Goal: Information Seeking & Learning: Check status

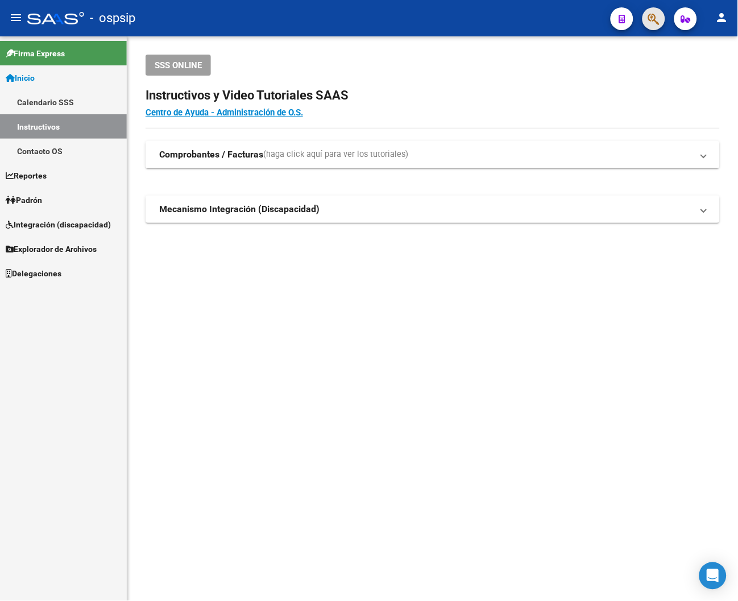
click at [393, 27] on span "button" at bounding box center [653, 18] width 11 height 23
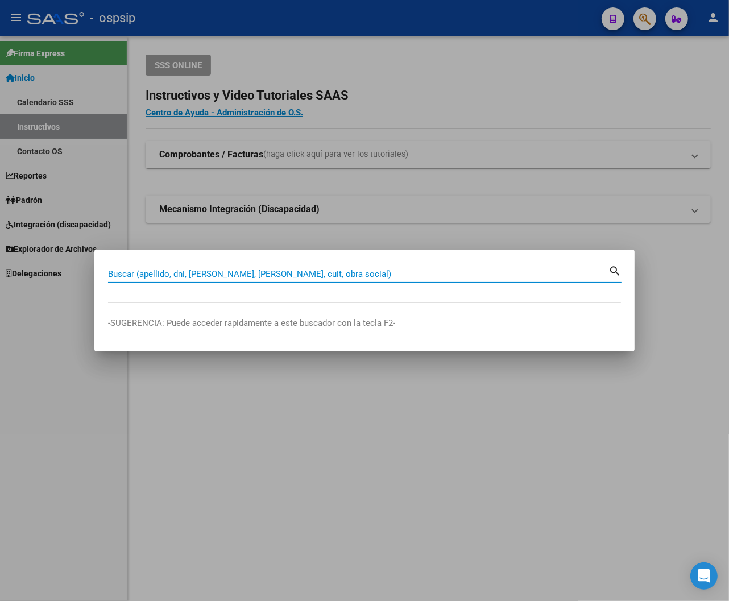
click at [123, 274] on input "Buscar (apellido, dni, [PERSON_NAME], [PERSON_NAME], cuit, obra social)" at bounding box center [358, 274] width 500 height 10
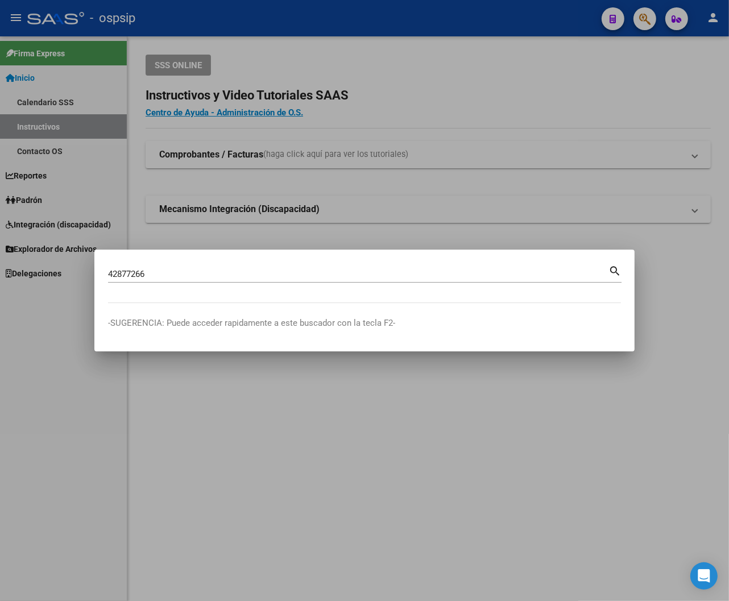
click at [393, 273] on mat-icon "search" at bounding box center [614, 270] width 13 height 14
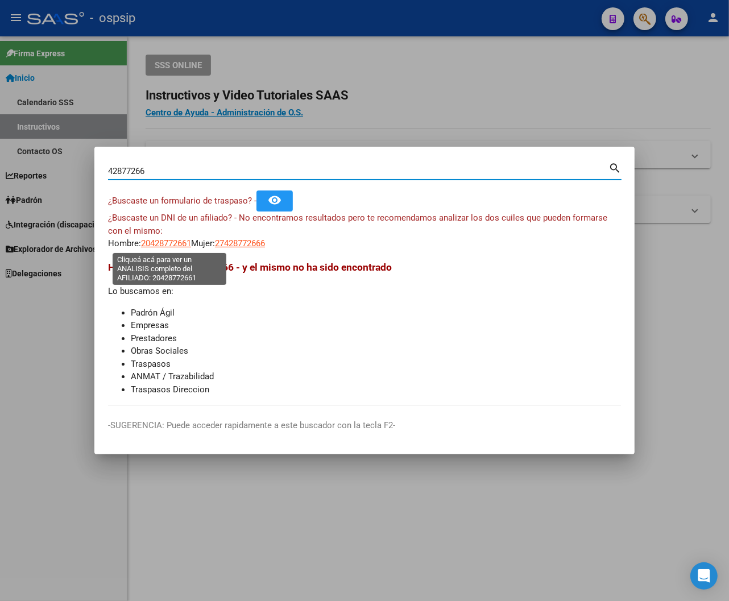
click at [156, 245] on span "20428772661" at bounding box center [166, 243] width 50 height 10
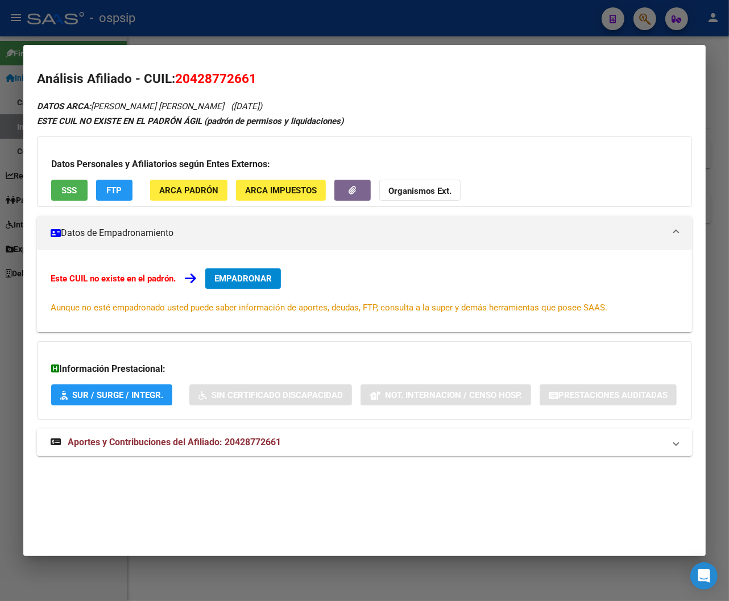
click at [265, 440] on span "Aportes y Contribuciones del Afiliado: 20428772661" at bounding box center [174, 441] width 213 height 11
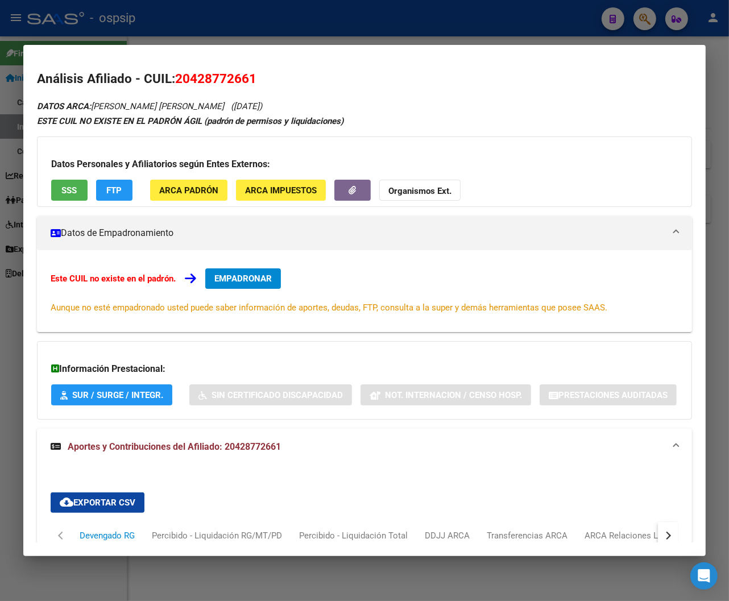
click at [253, 26] on div at bounding box center [364, 300] width 729 height 601
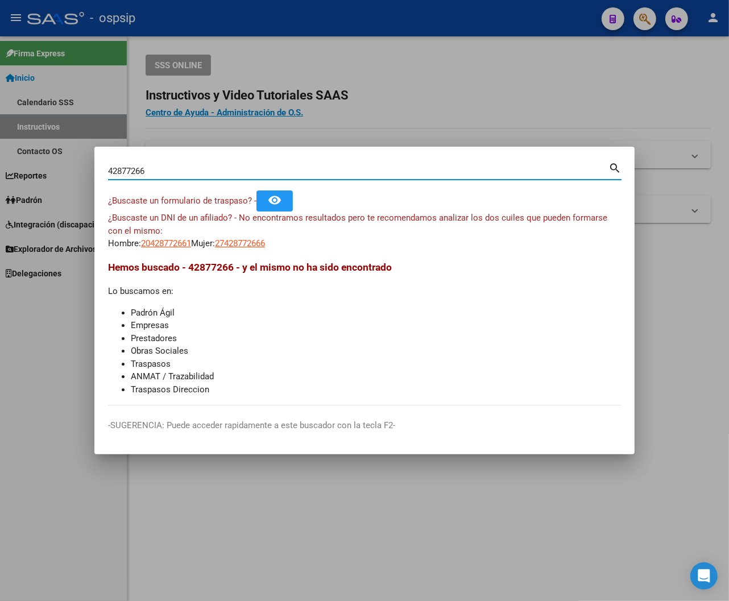
click at [145, 175] on input "42877266" at bounding box center [358, 171] width 500 height 10
type input "4"
type input "44960385"
click at [393, 167] on mat-icon "search" at bounding box center [614, 167] width 13 height 14
click at [169, 245] on span "20449603851" at bounding box center [166, 243] width 50 height 10
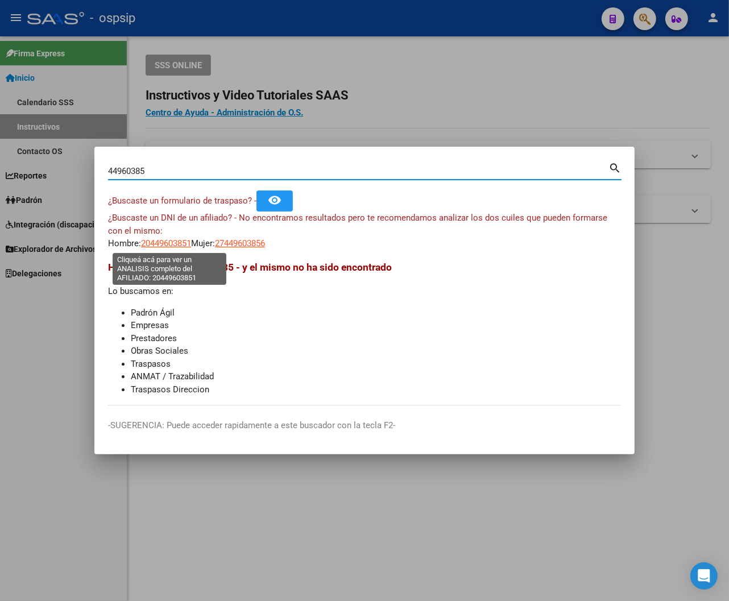
type textarea "20449603851"
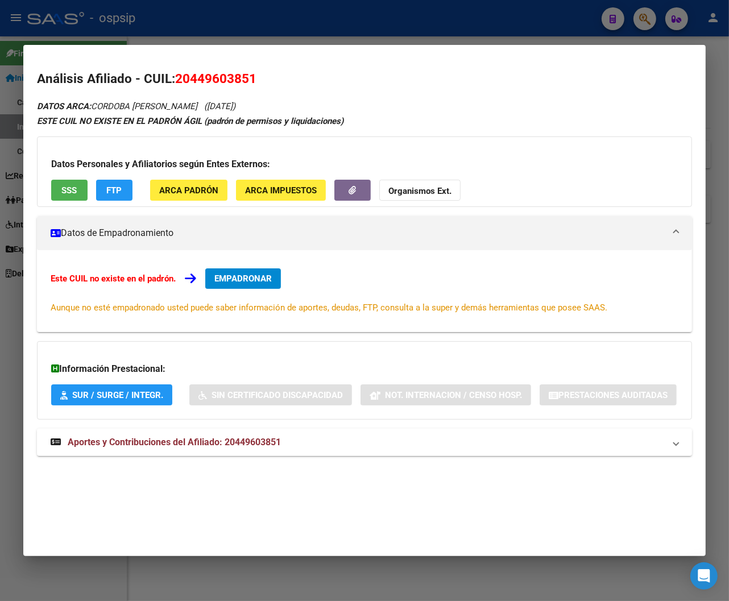
click at [225, 447] on span "Aportes y Contribuciones del Afiliado: 20449603851" at bounding box center [174, 441] width 213 height 11
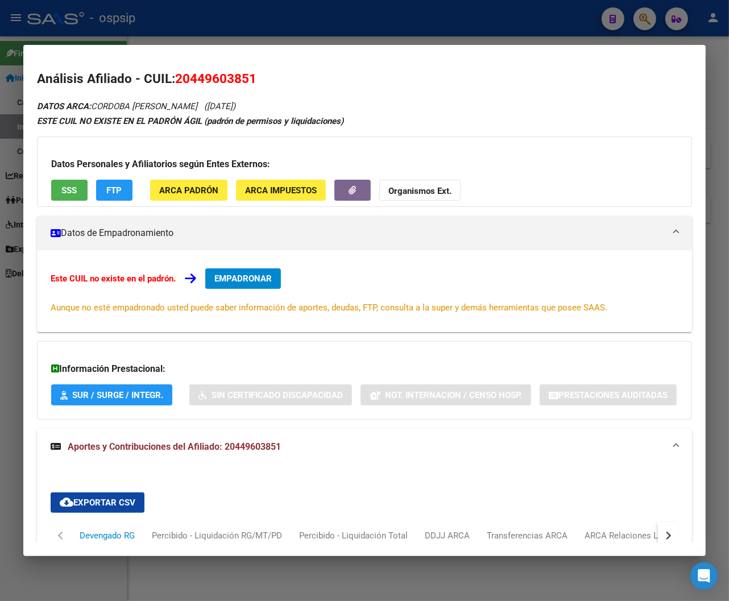
click at [223, 22] on div at bounding box center [364, 300] width 729 height 601
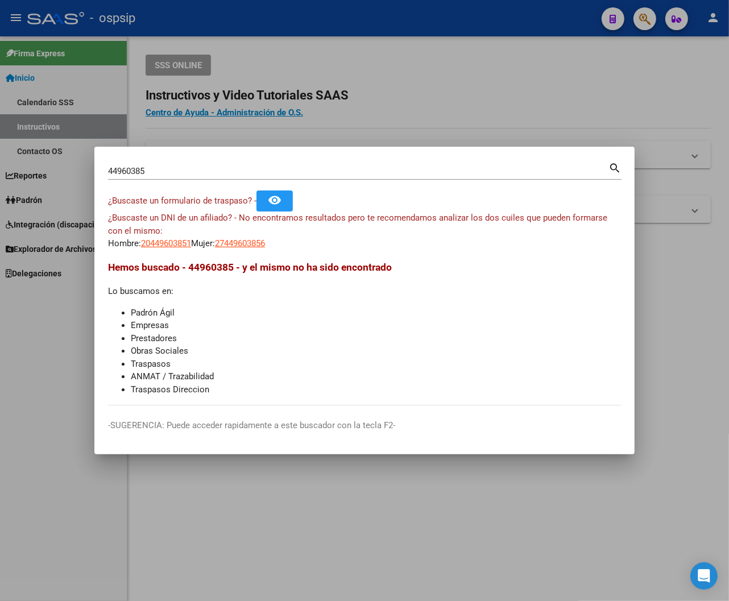
click at [149, 168] on input "44960385" at bounding box center [358, 171] width 500 height 10
type input "4"
type input "41852250"
click at [393, 167] on mat-icon "search" at bounding box center [614, 167] width 13 height 14
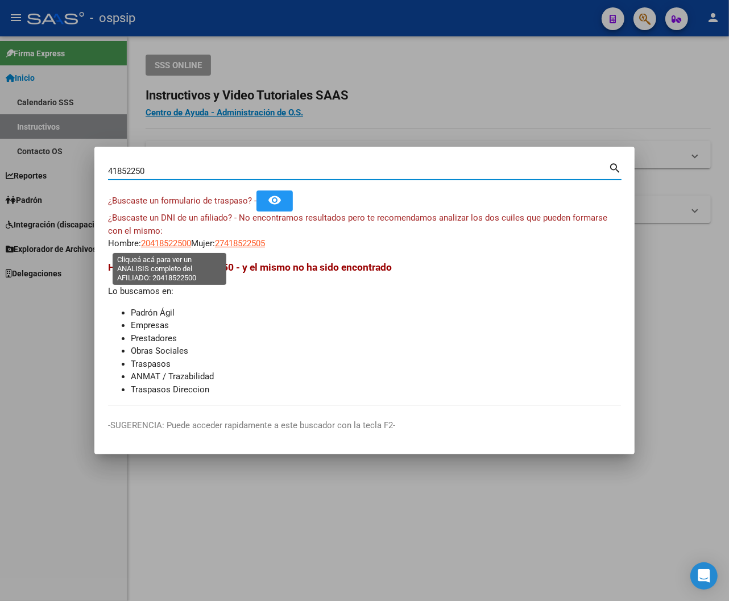
click at [186, 245] on span "20418522500" at bounding box center [166, 243] width 50 height 10
type textarea "20418522500"
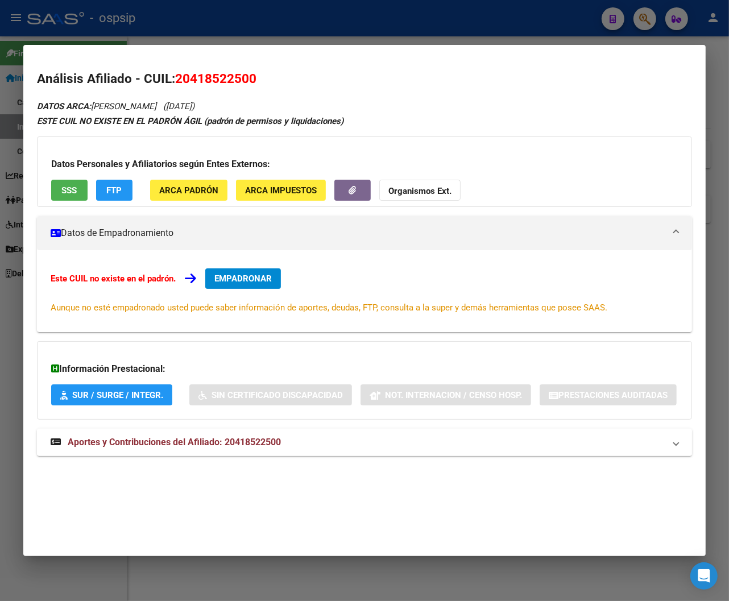
click at [271, 429] on mat-expansion-panel-header "Aportes y Contribuciones del Afiliado: 20418522500" at bounding box center [364, 441] width 655 height 27
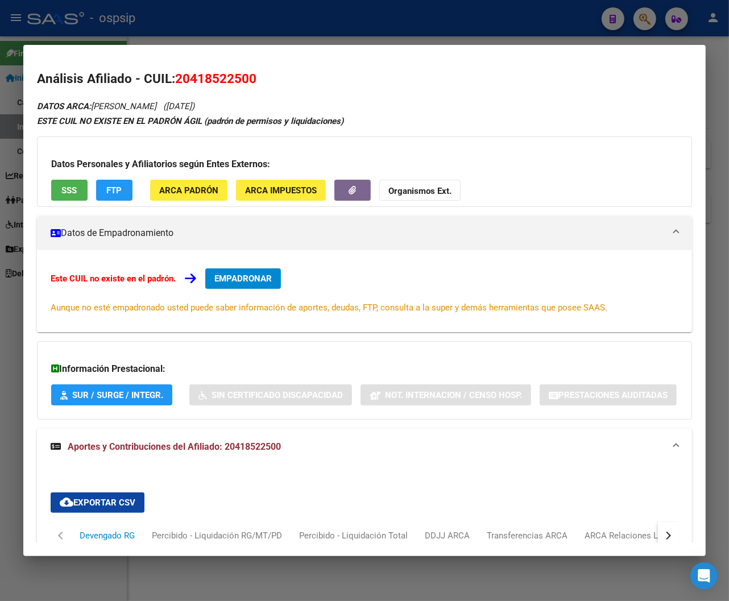
click at [333, 19] on div at bounding box center [364, 300] width 729 height 601
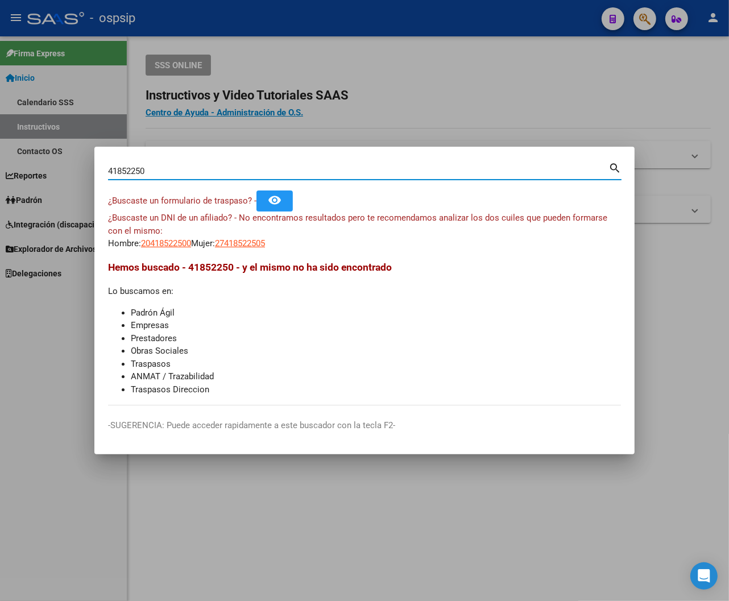
click at [148, 169] on input "41852250" at bounding box center [358, 171] width 500 height 10
type input "4"
type input "34648867"
click at [393, 168] on mat-icon "search" at bounding box center [614, 167] width 13 height 14
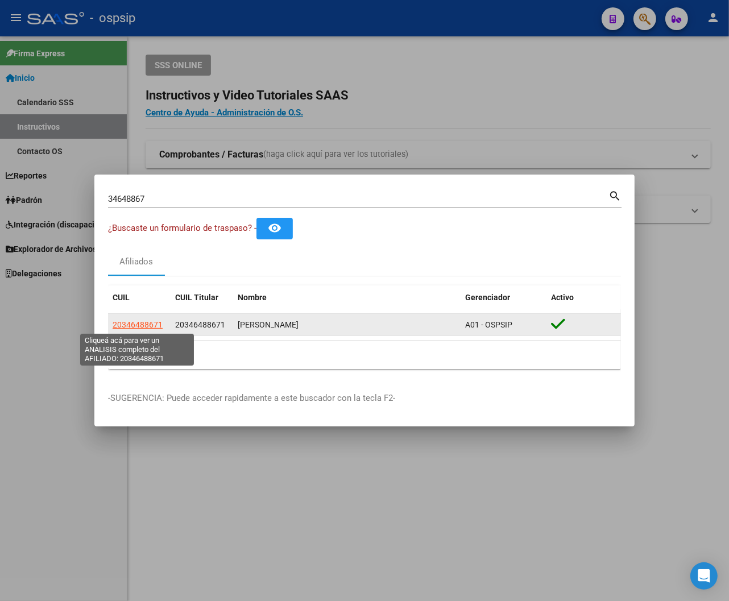
click at [145, 327] on span "20346488671" at bounding box center [138, 324] width 50 height 9
type textarea "20346488671"
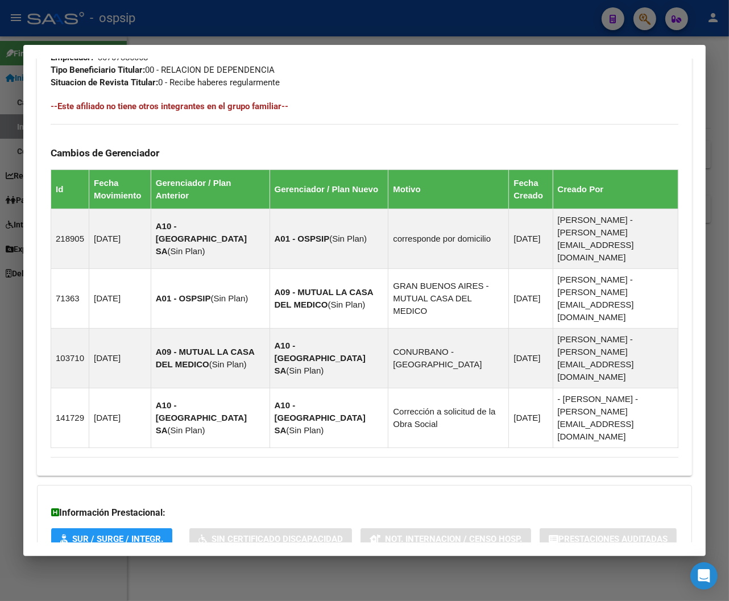
scroll to position [654, 0]
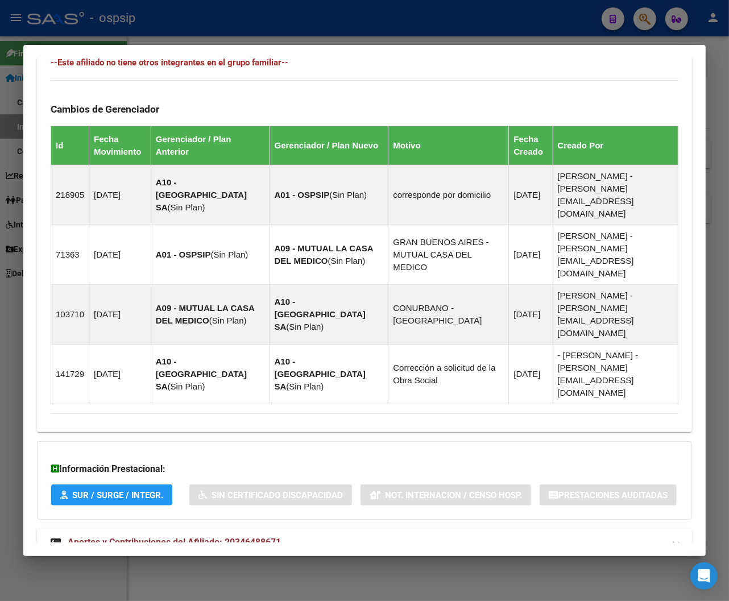
click at [219, 536] on span "Aportes y Contribuciones del Afiliado: 20346488671" at bounding box center [174, 541] width 213 height 11
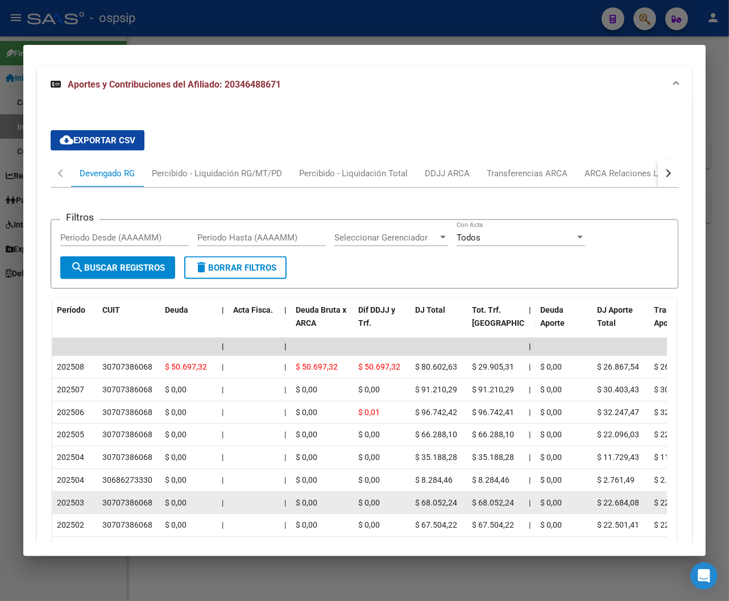
scroll to position [1216, 0]
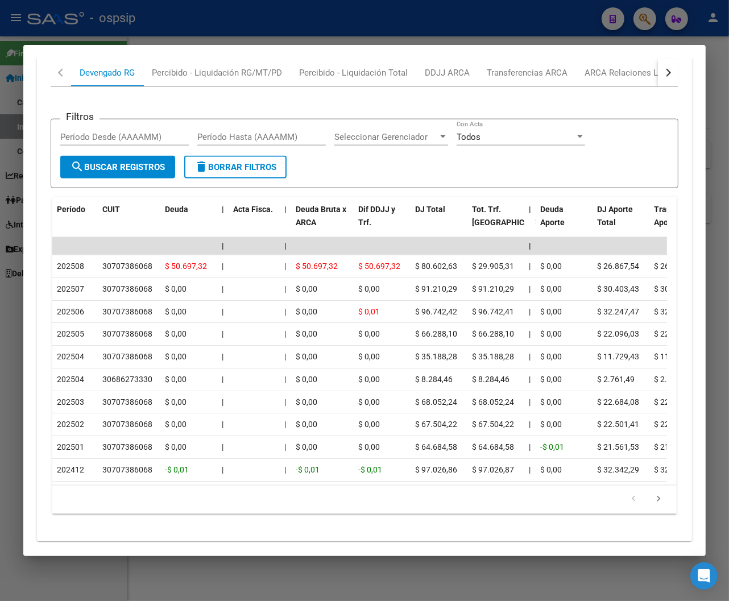
click at [368, 9] on div at bounding box center [364, 300] width 729 height 601
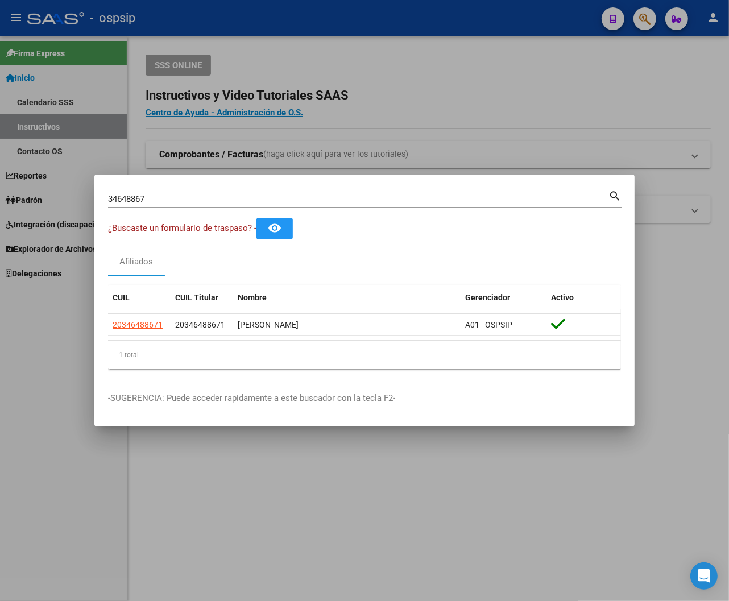
click at [155, 197] on input "34648867" at bounding box center [358, 199] width 500 height 10
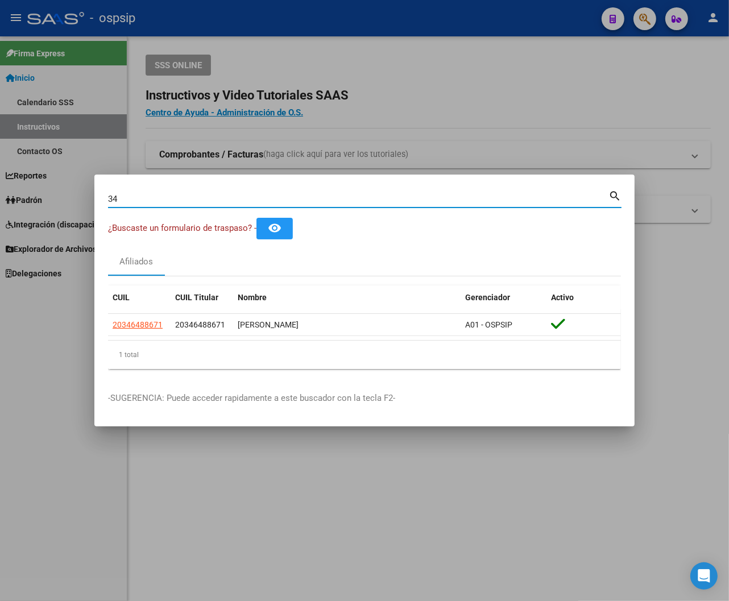
type input "3"
click at [334, 234] on div "¿Buscaste un formulario de traspaso? - remove_red_eye" at bounding box center [364, 228] width 513 height 21
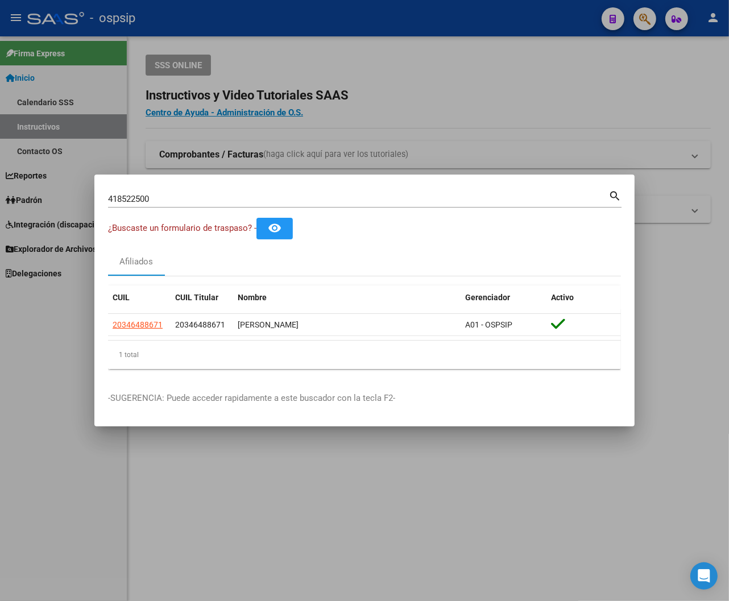
click at [151, 197] on input "418522500" at bounding box center [358, 199] width 500 height 10
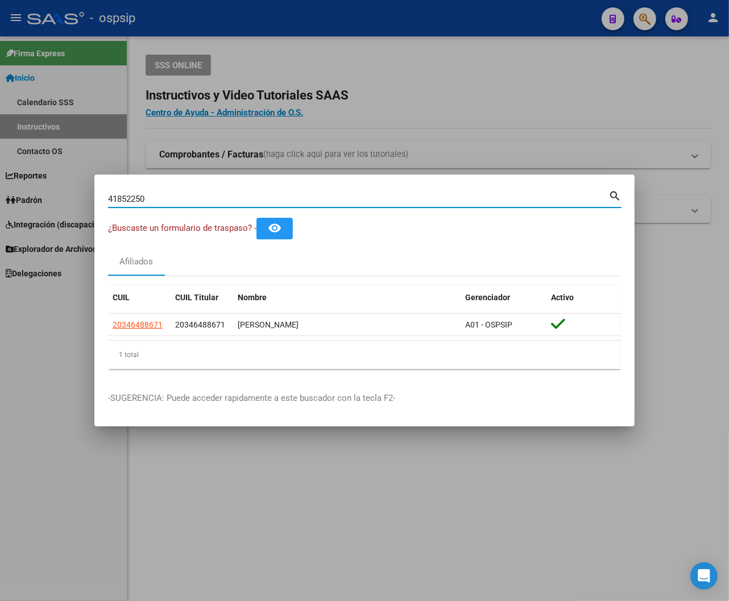
type input "41852250"
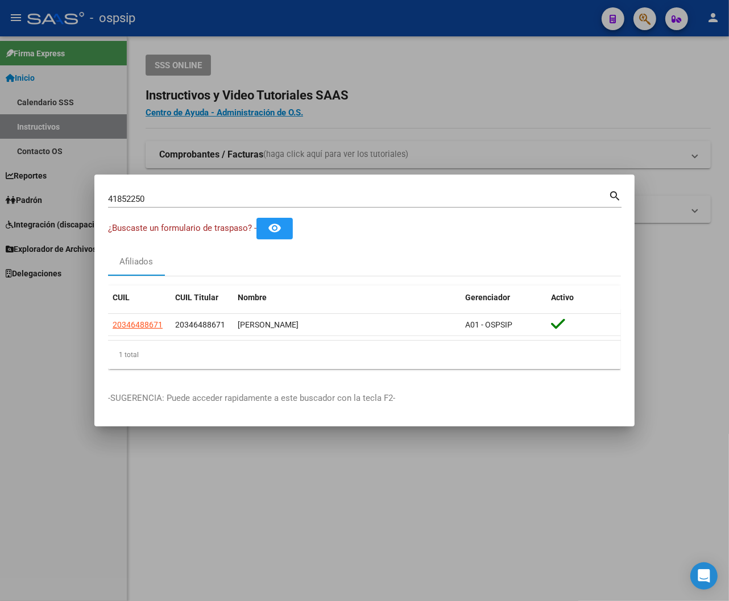
click at [393, 195] on mat-icon "search" at bounding box center [614, 195] width 13 height 14
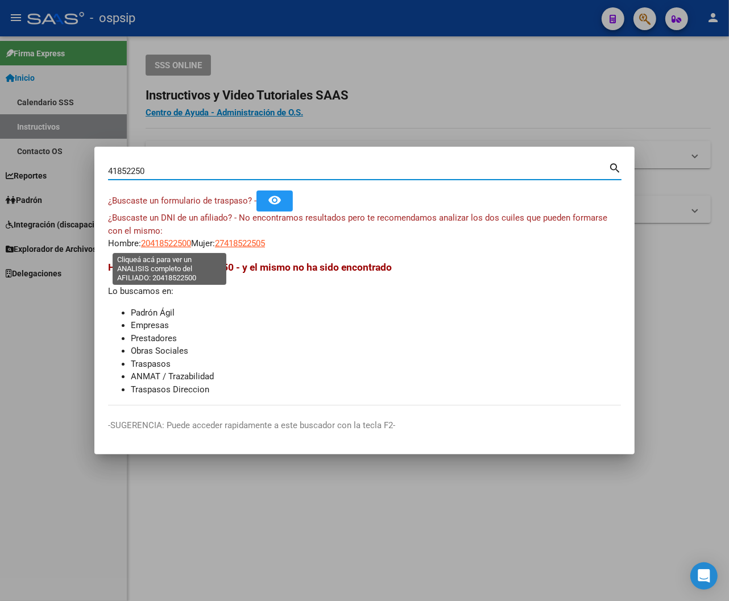
click at [166, 241] on span "20418522500" at bounding box center [166, 243] width 50 height 10
type textarea "20418522500"
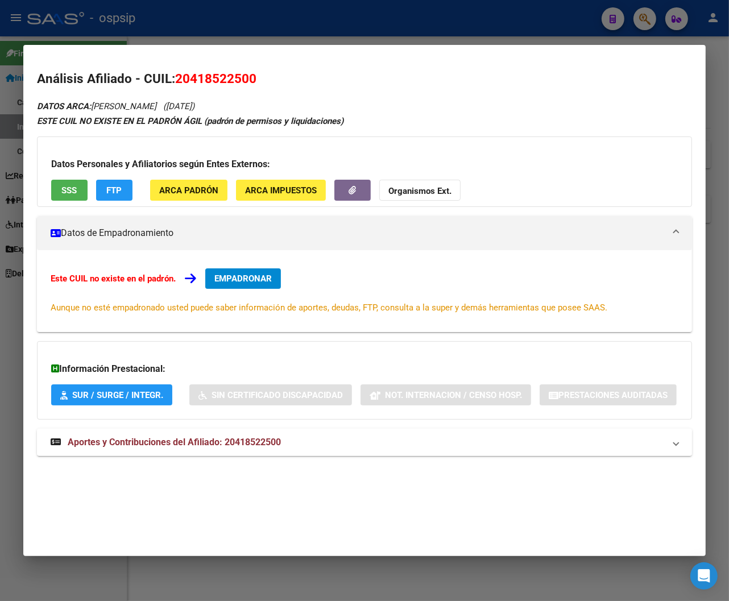
click at [201, 444] on span "Aportes y Contribuciones del Afiliado: 20418522500" at bounding box center [174, 441] width 213 height 11
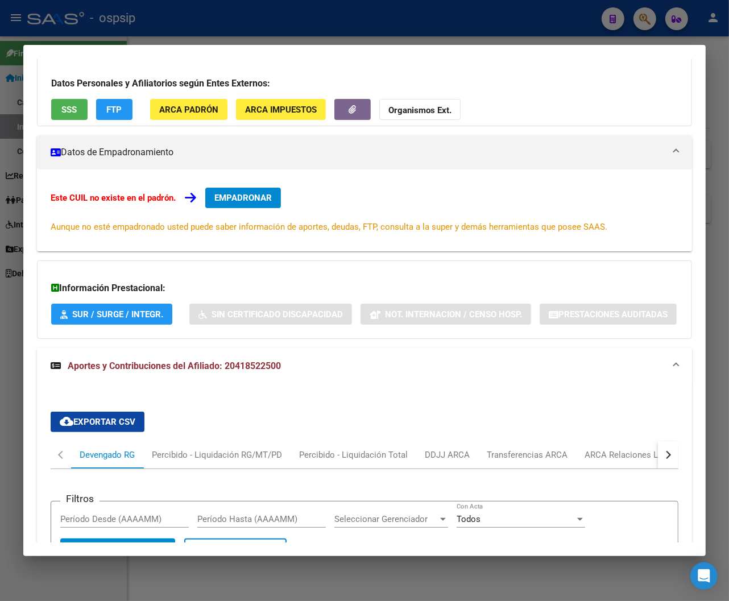
scroll to position [0, 0]
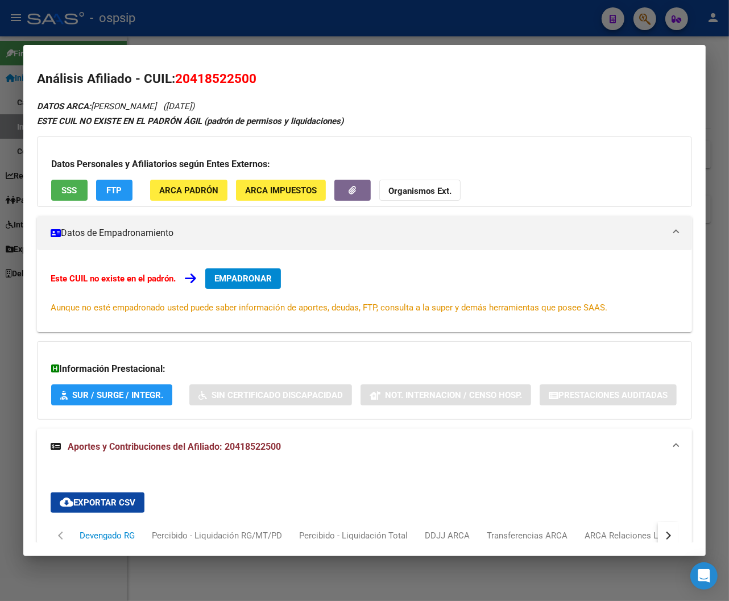
click at [339, 21] on div at bounding box center [364, 300] width 729 height 601
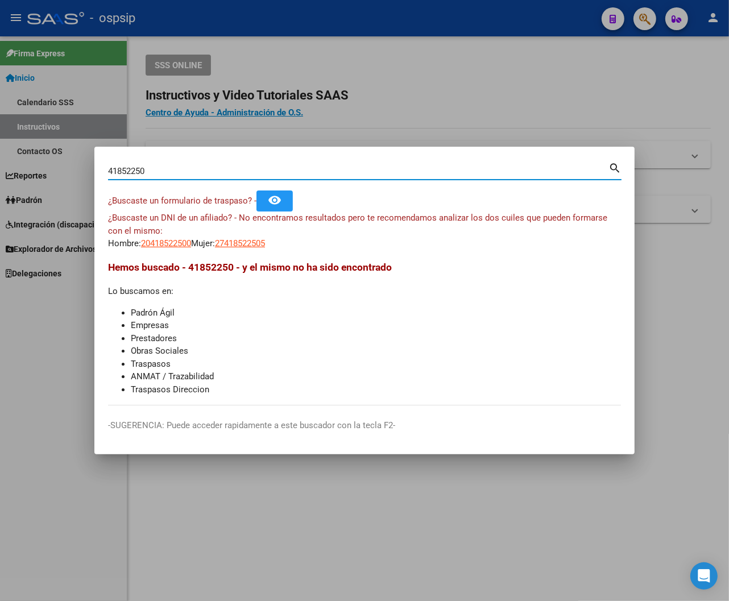
click at [159, 169] on input "41852250" at bounding box center [358, 171] width 500 height 10
type input "4"
type input "28632441"
click at [393, 171] on mat-icon "search" at bounding box center [614, 167] width 13 height 14
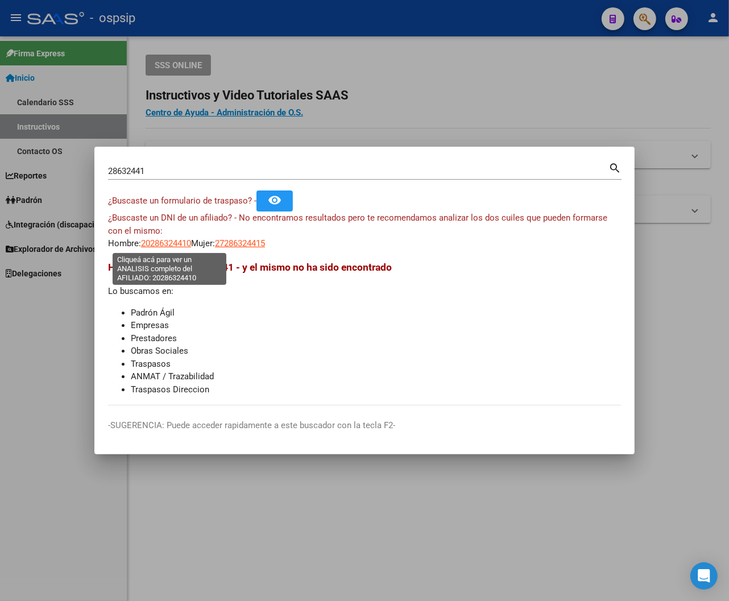
click at [161, 244] on span "20286324410" at bounding box center [166, 243] width 50 height 10
type textarea "20286324410"
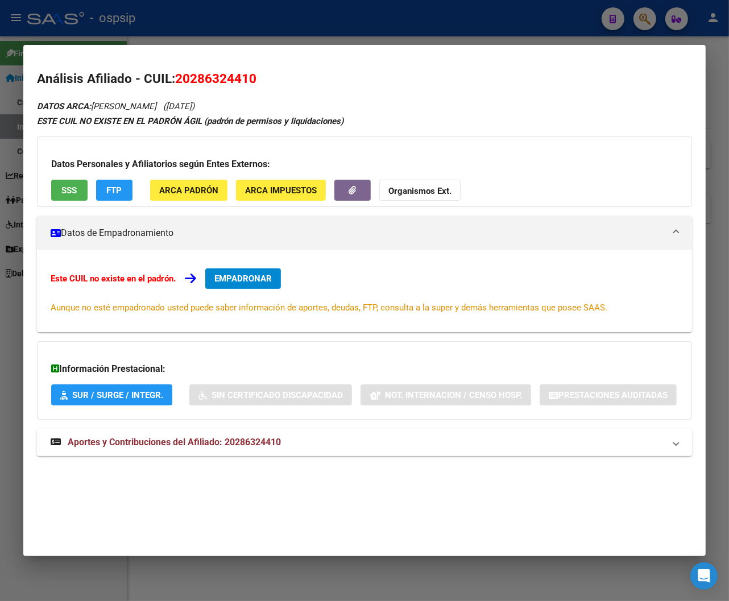
click at [195, 451] on mat-expansion-panel-header "Aportes y Contribuciones del Afiliado: 20286324410" at bounding box center [364, 441] width 655 height 27
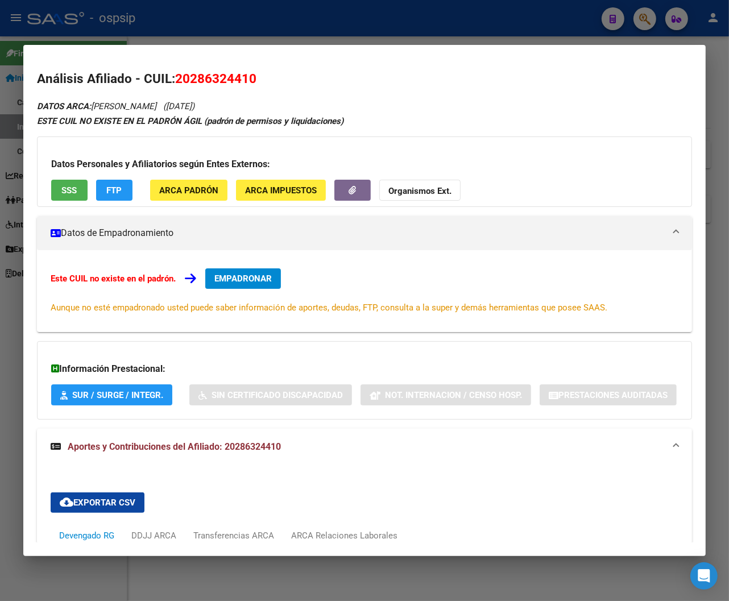
click at [332, 26] on div at bounding box center [364, 300] width 729 height 601
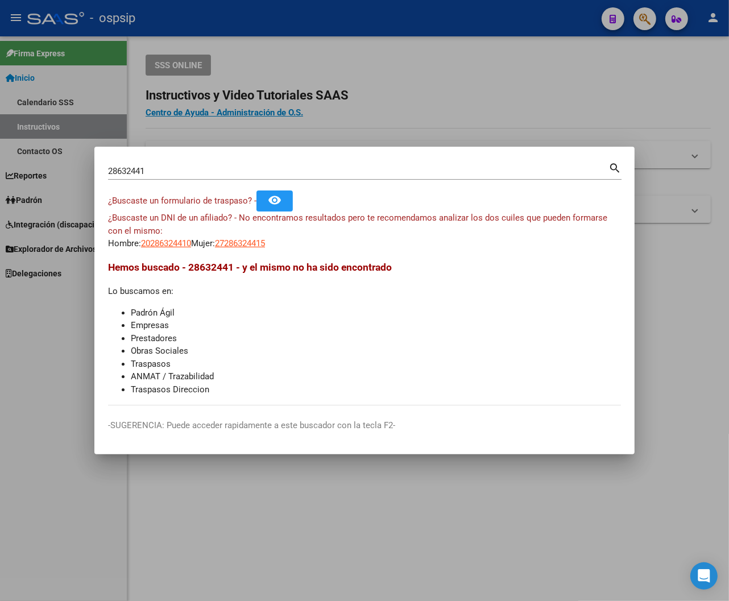
click at [393, 101] on div at bounding box center [364, 300] width 729 height 601
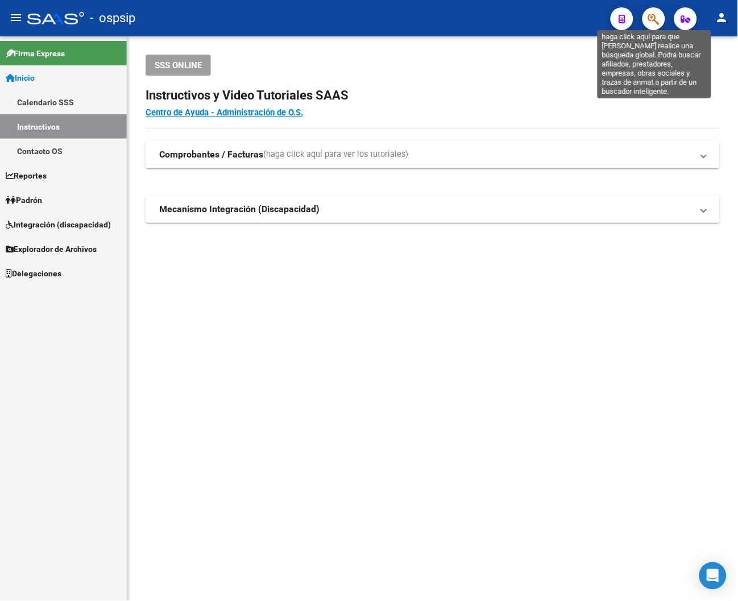
click at [393, 18] on icon "button" at bounding box center [653, 19] width 11 height 13
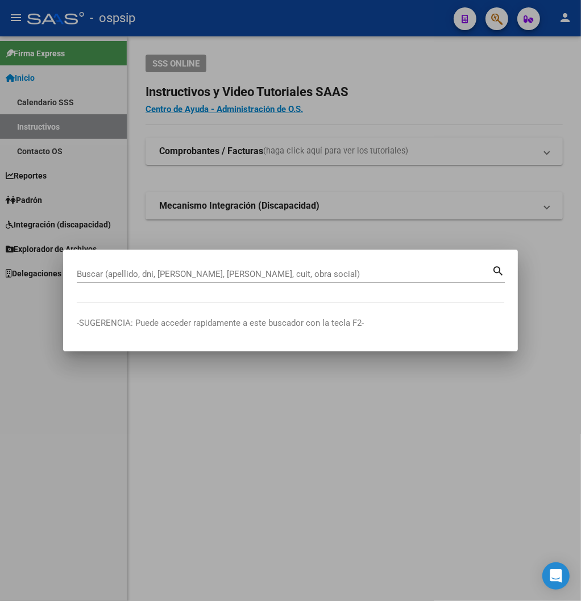
click at [95, 274] on input "Buscar (apellido, dni, [PERSON_NAME], [PERSON_NAME], cuit, obra social)" at bounding box center [284, 274] width 415 height 10
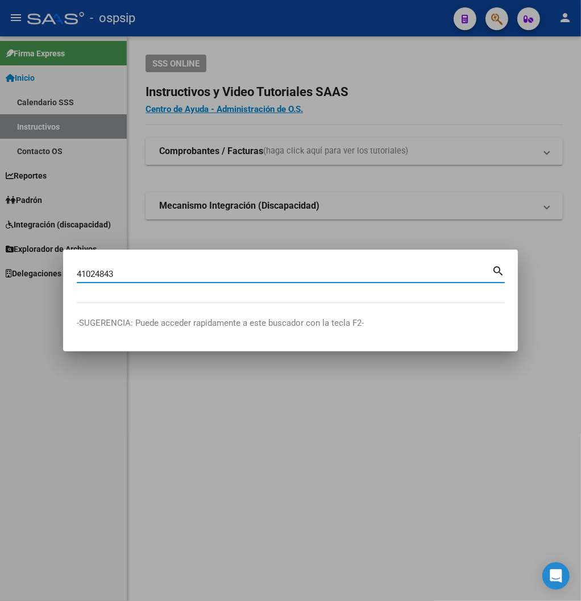
type input "41024843"
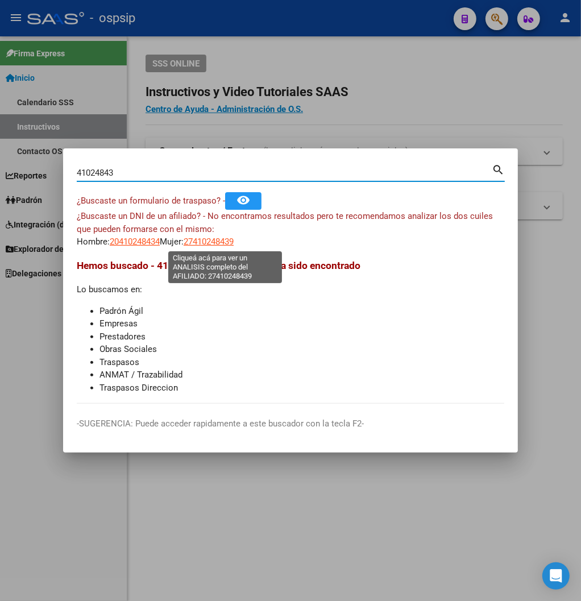
click at [219, 242] on span "27410248439" at bounding box center [209, 241] width 50 height 10
type textarea "27410248439"
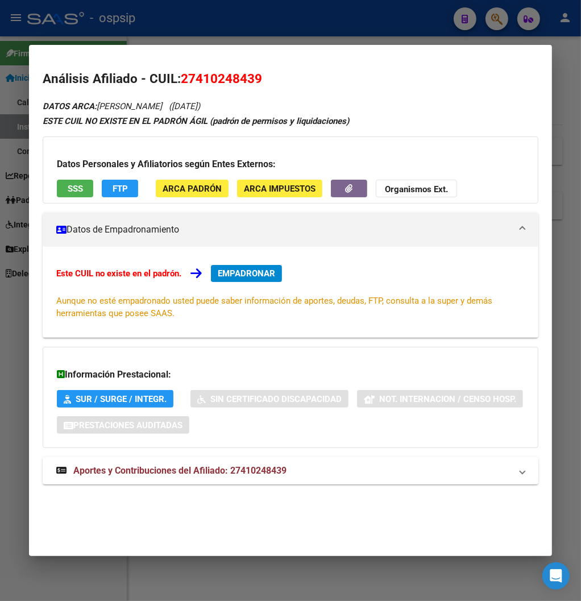
click at [241, 470] on span "Aportes y Contribuciones del Afiliado: 27410248439" at bounding box center [179, 470] width 213 height 11
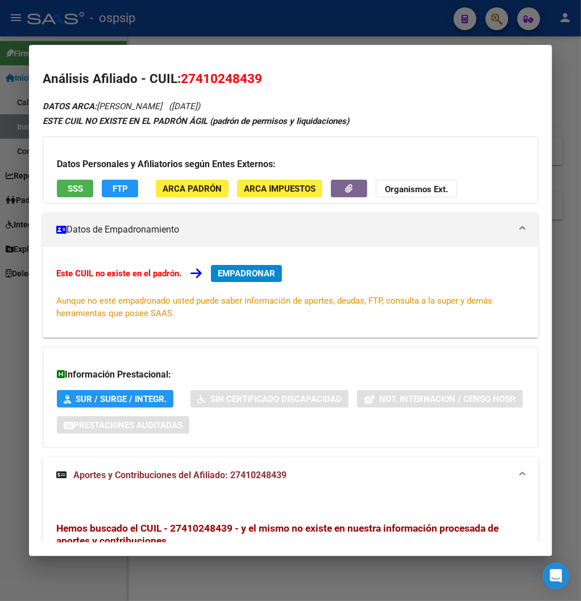
click at [287, 29] on div at bounding box center [290, 300] width 581 height 601
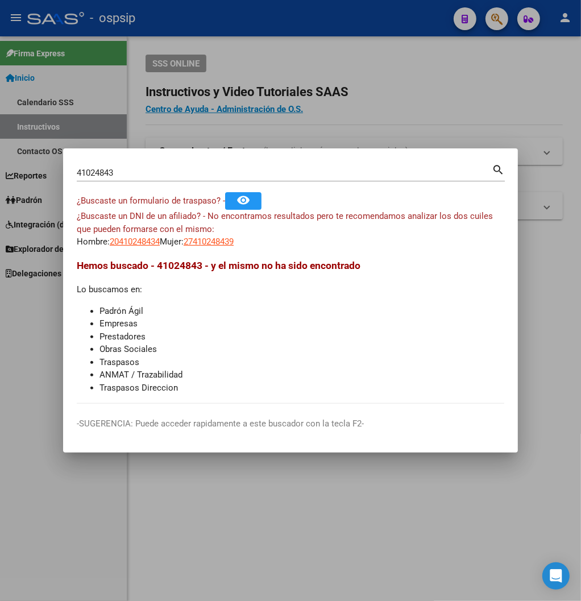
click at [118, 173] on input "41024843" at bounding box center [284, 173] width 415 height 10
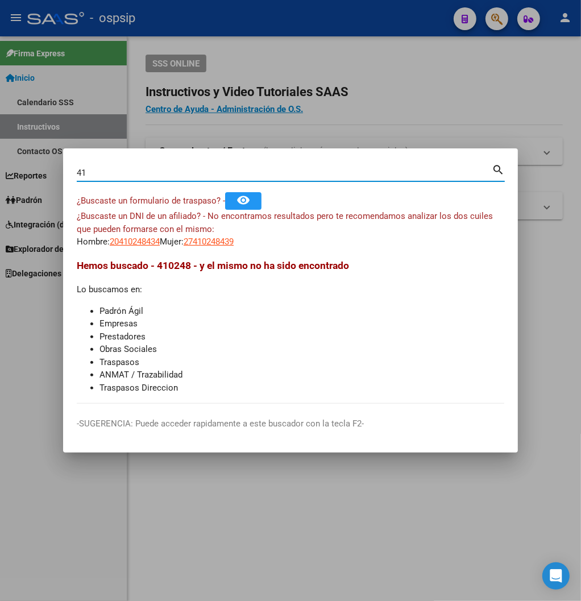
type input "4"
type input "42746026"
click at [393, 173] on mat-icon "search" at bounding box center [498, 169] width 13 height 14
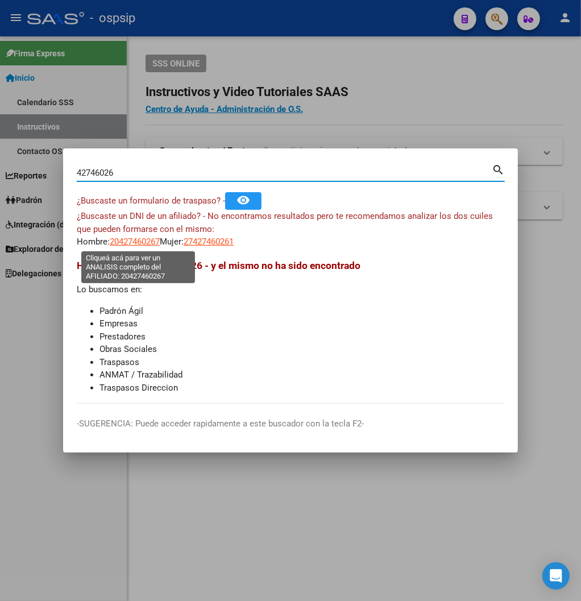
click at [150, 241] on span "20427460267" at bounding box center [135, 241] width 50 height 10
type textarea "20427460267"
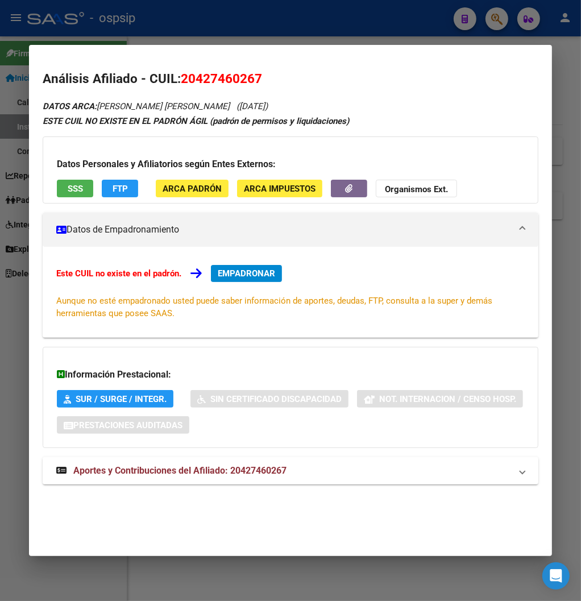
click at [224, 473] on span "Aportes y Contribuciones del Afiliado: 20427460267" at bounding box center [179, 470] width 213 height 11
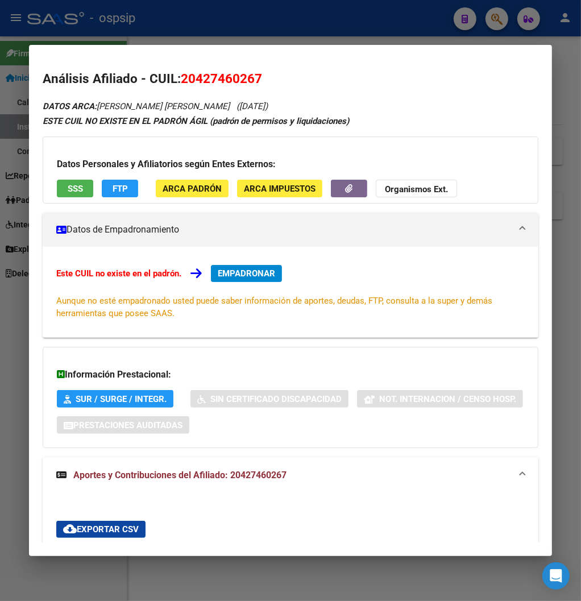
click at [145, 24] on div at bounding box center [290, 300] width 581 height 601
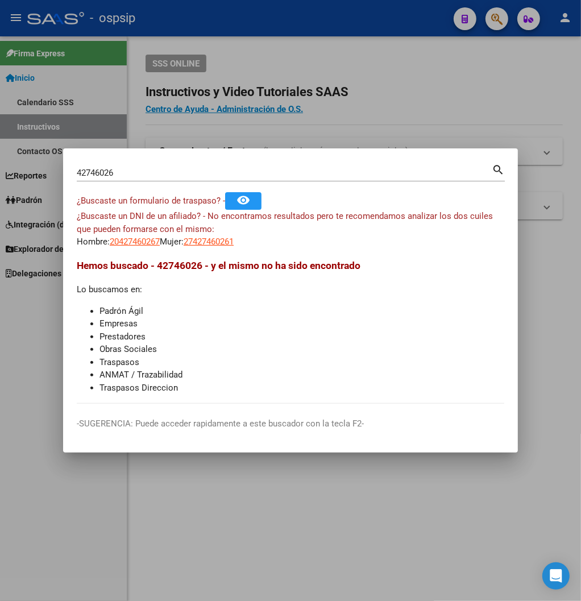
click at [123, 172] on input "42746026" at bounding box center [284, 173] width 415 height 10
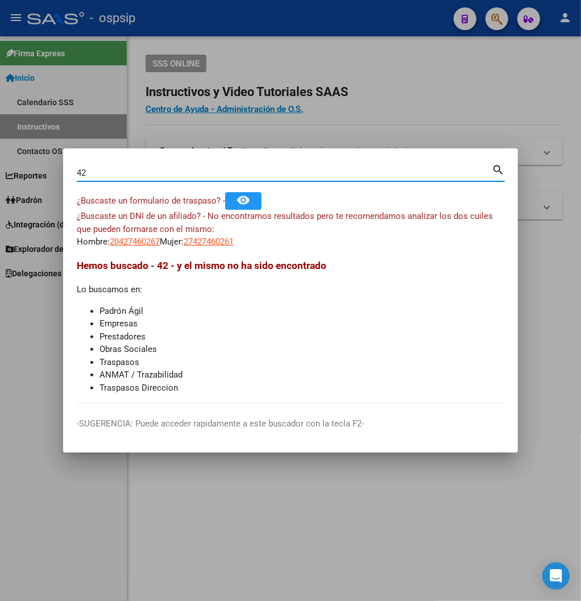
type input "4"
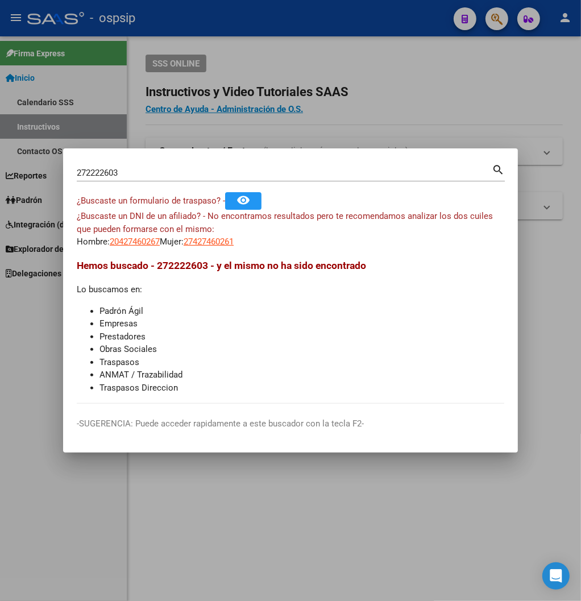
click at [393, 167] on mat-icon "search" at bounding box center [498, 169] width 13 height 14
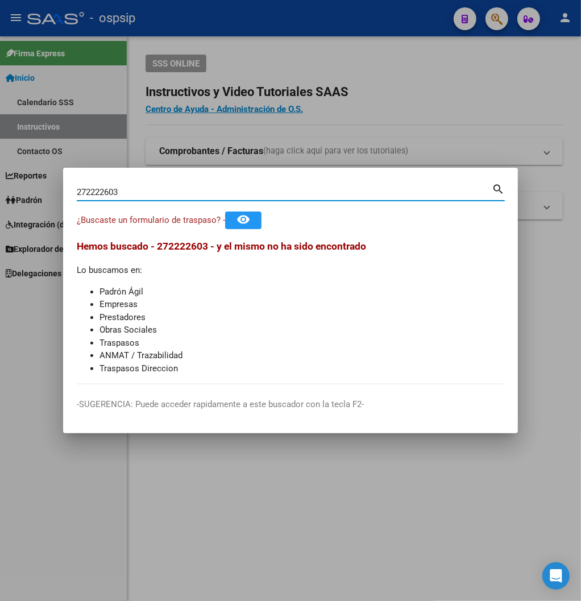
click at [123, 189] on input "272222603" at bounding box center [284, 192] width 415 height 10
type input "2"
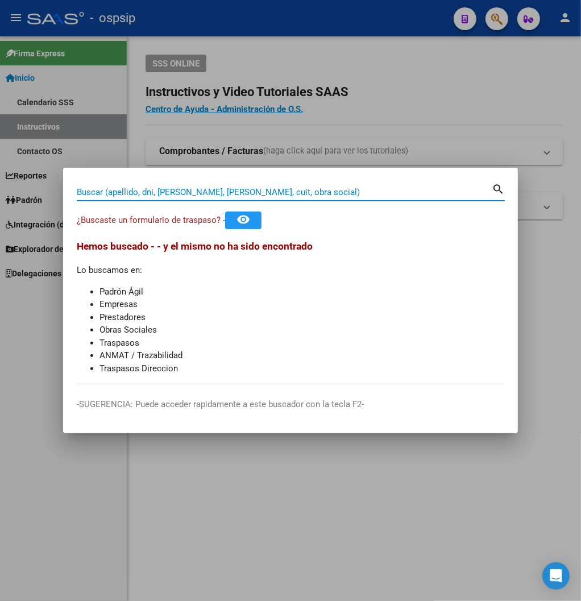
click at [86, 189] on input "Buscar (apellido, dni, [PERSON_NAME], [PERSON_NAME], cuit, obra social)" at bounding box center [284, 192] width 415 height 10
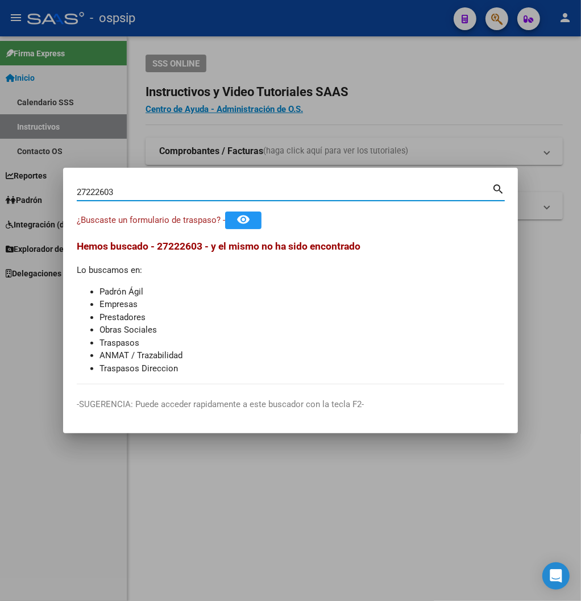
type input "27222603"
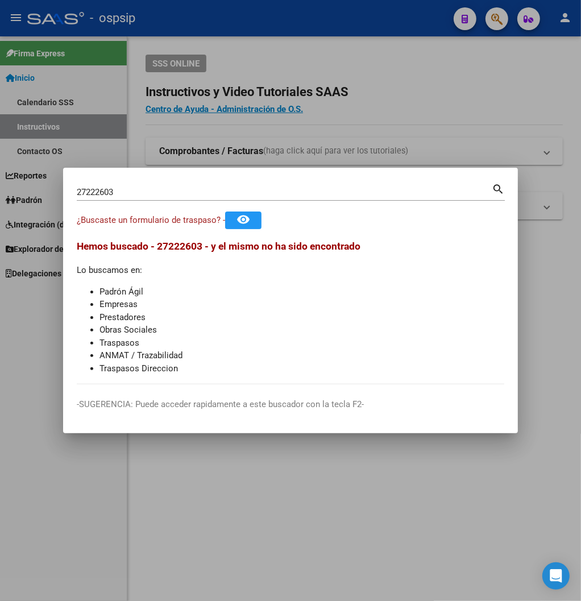
click at [393, 189] on mat-icon "search" at bounding box center [498, 188] width 13 height 14
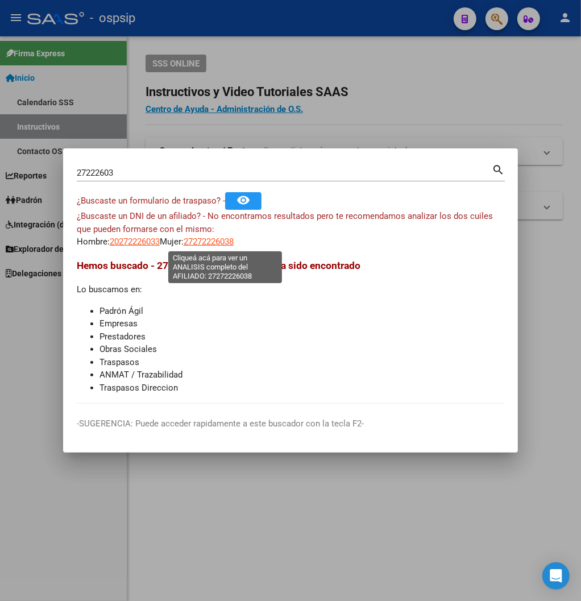
click at [224, 238] on span "27272226038" at bounding box center [209, 241] width 50 height 10
type textarea "27272226038"
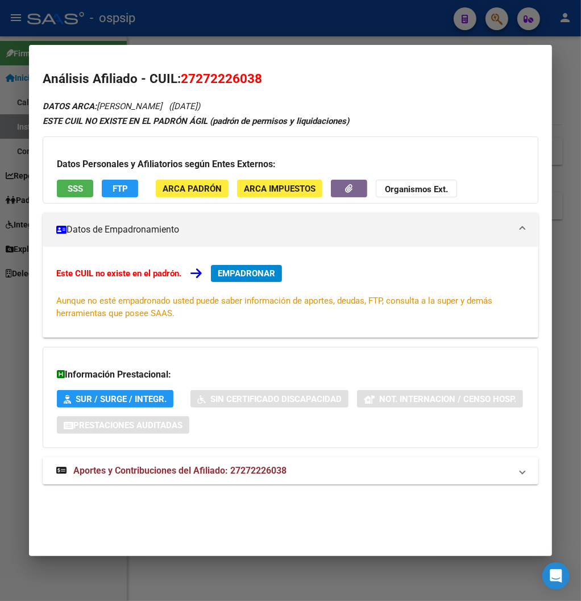
click at [181, 466] on span "Aportes y Contribuciones del Afiliado: 27272226038" at bounding box center [179, 470] width 213 height 11
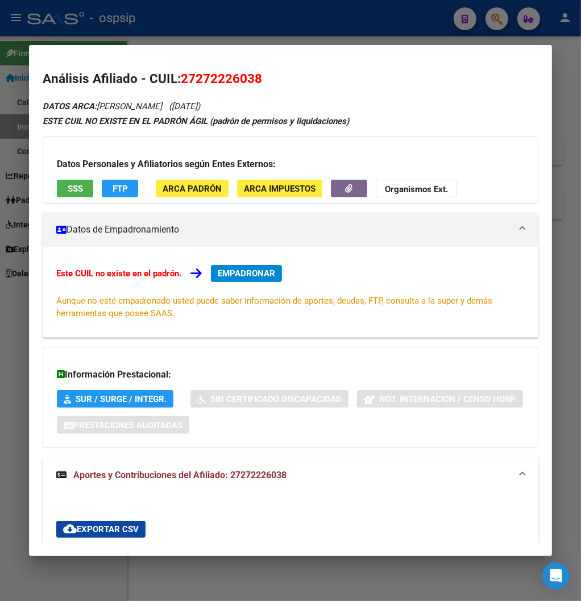
drag, startPoint x: 176, startPoint y: 74, endPoint x: 301, endPoint y: 72, distance: 125.1
click at [301, 72] on h2 "Análisis Afiliado - CUIL: 27272226038" at bounding box center [291, 78] width 496 height 19
copy span "27272226038"
